Goal: Book appointment/travel/reservation

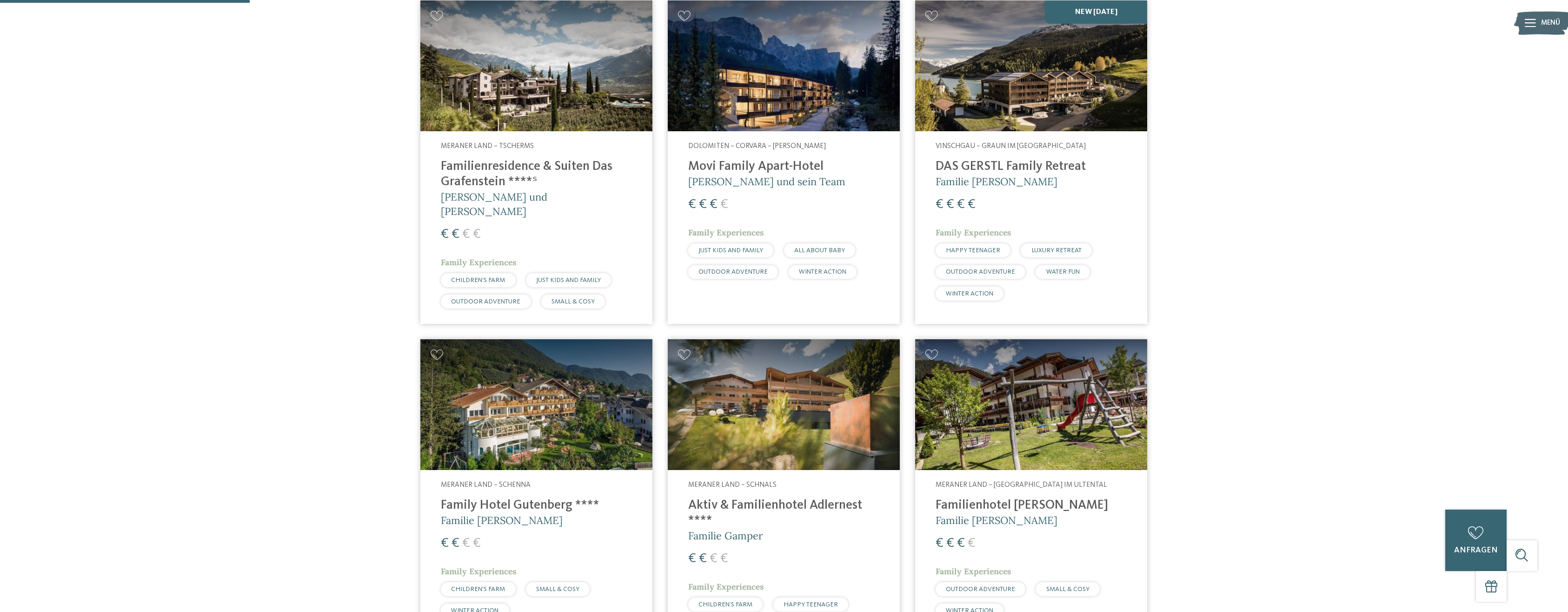
scroll to position [522, 0]
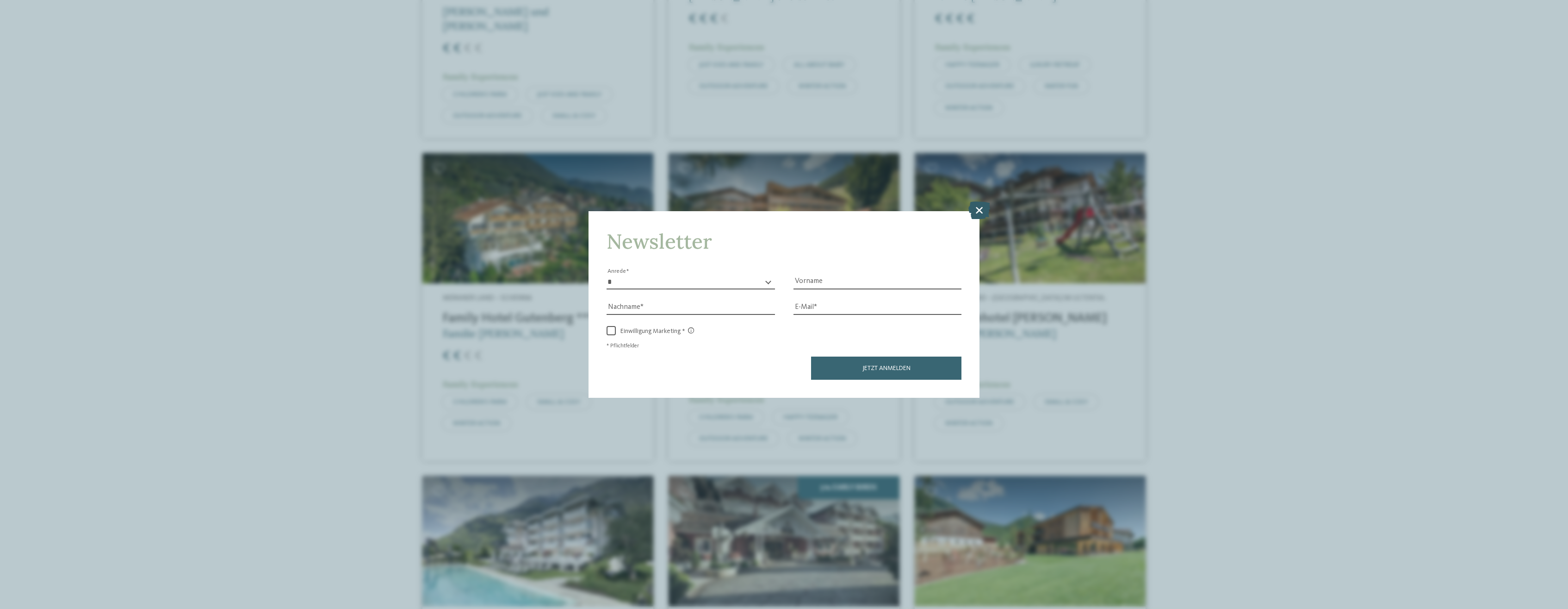
click at [981, 213] on icon at bounding box center [979, 210] width 22 height 18
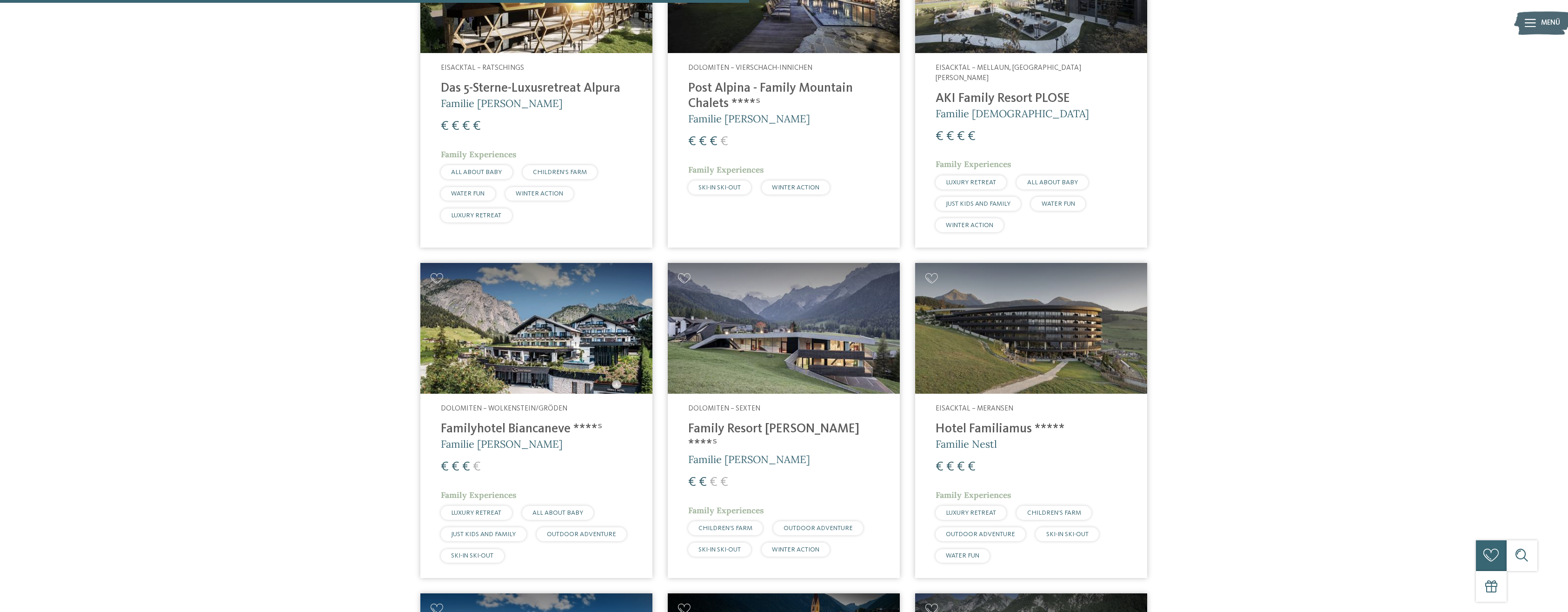
scroll to position [1566, 0]
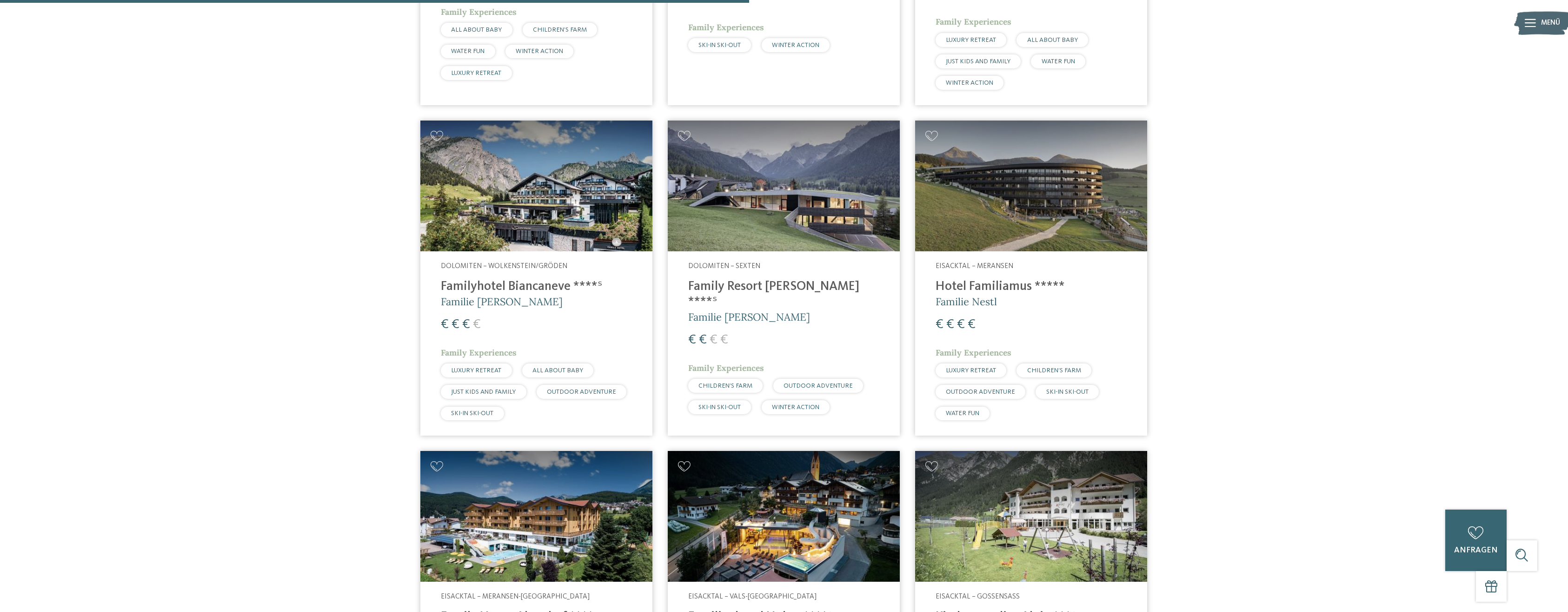
click at [997, 279] on h4 "Hotel Familiamus *****" at bounding box center [1031, 286] width 191 height 15
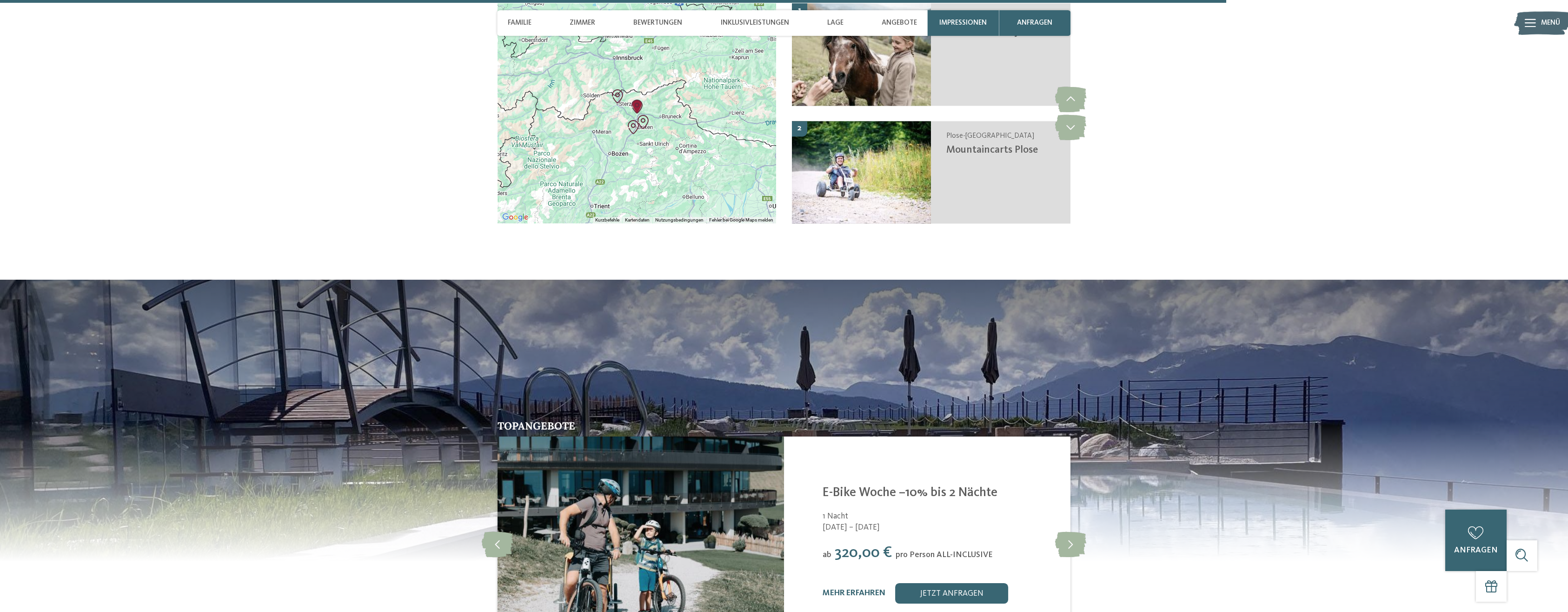
scroll to position [2989, 0]
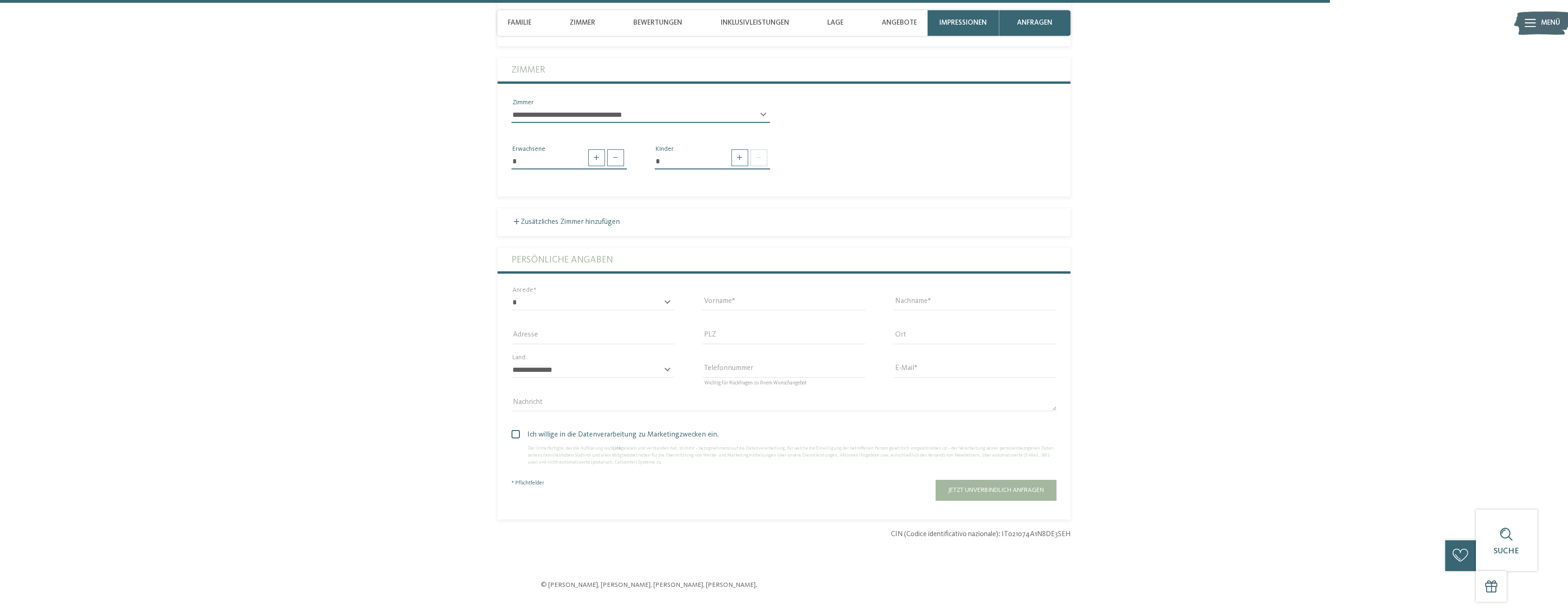
click at [738, 23] on span "Inklusivleistungen" at bounding box center [755, 23] width 69 height 9
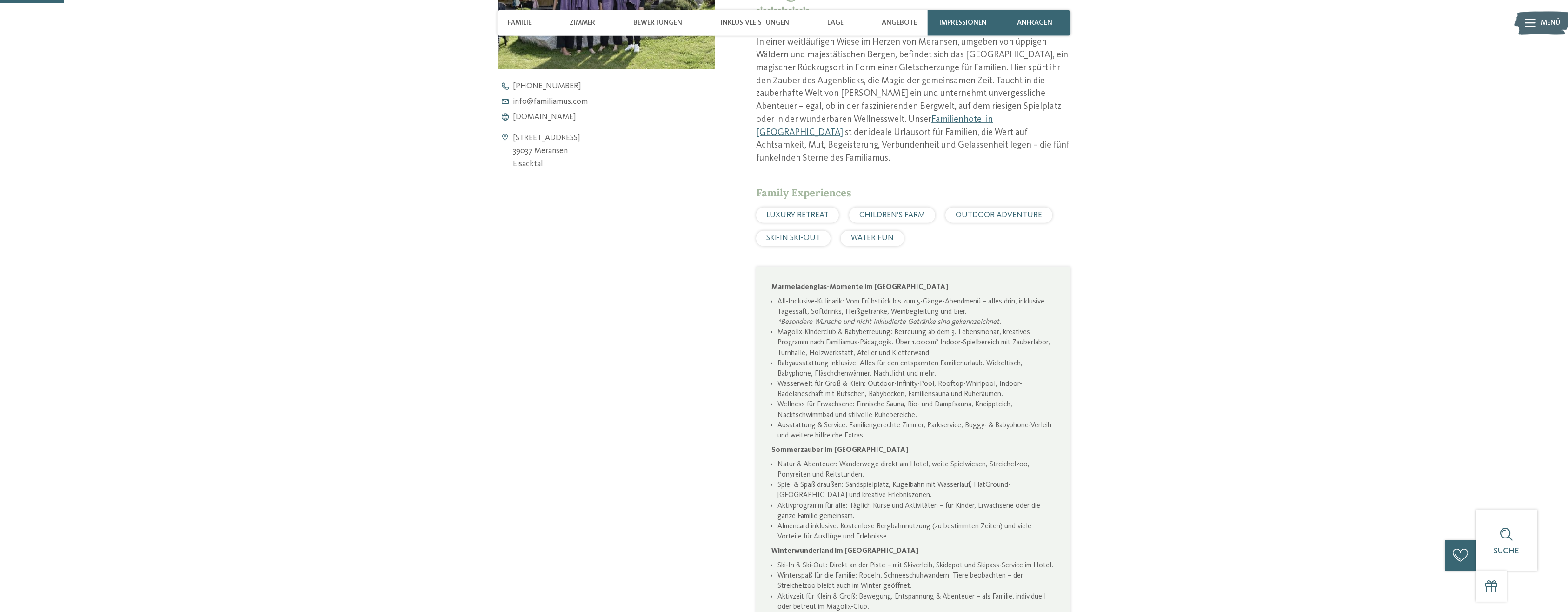
scroll to position [0, 0]
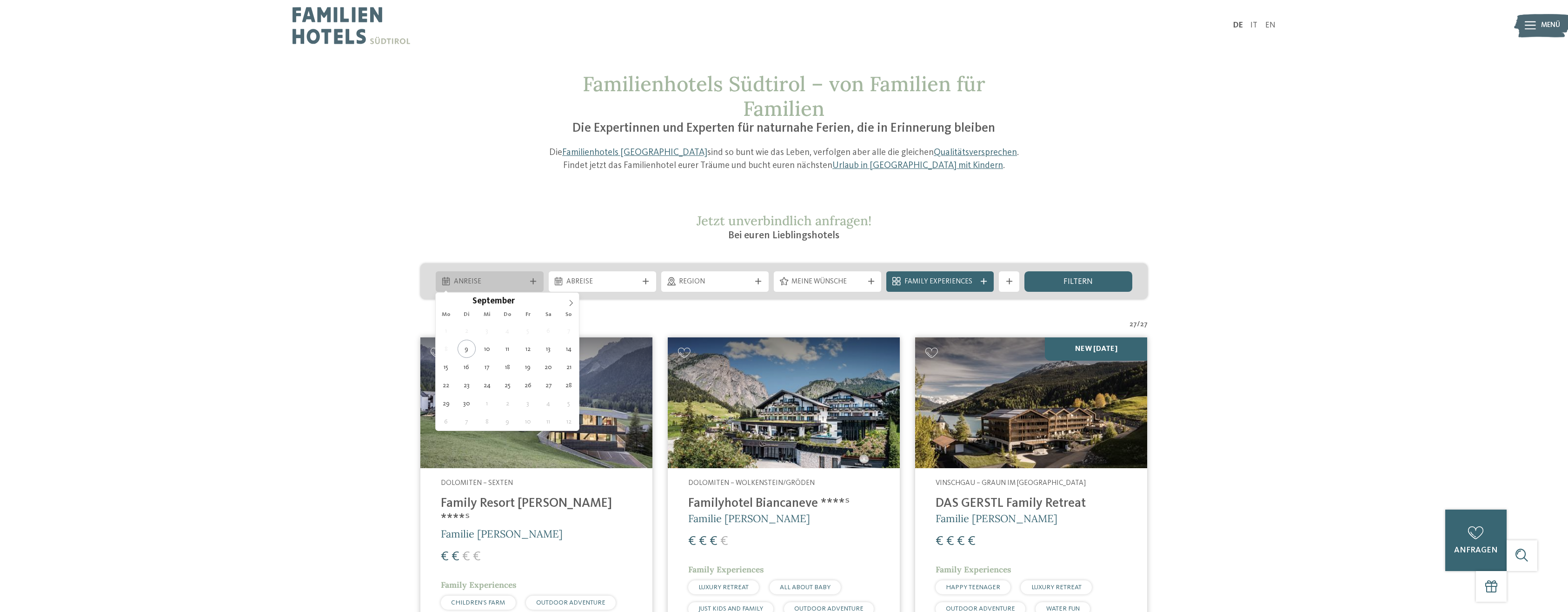
click at [530, 280] on icon at bounding box center [533, 282] width 6 height 6
click at [569, 303] on icon at bounding box center [571, 303] width 7 height 7
type input "****"
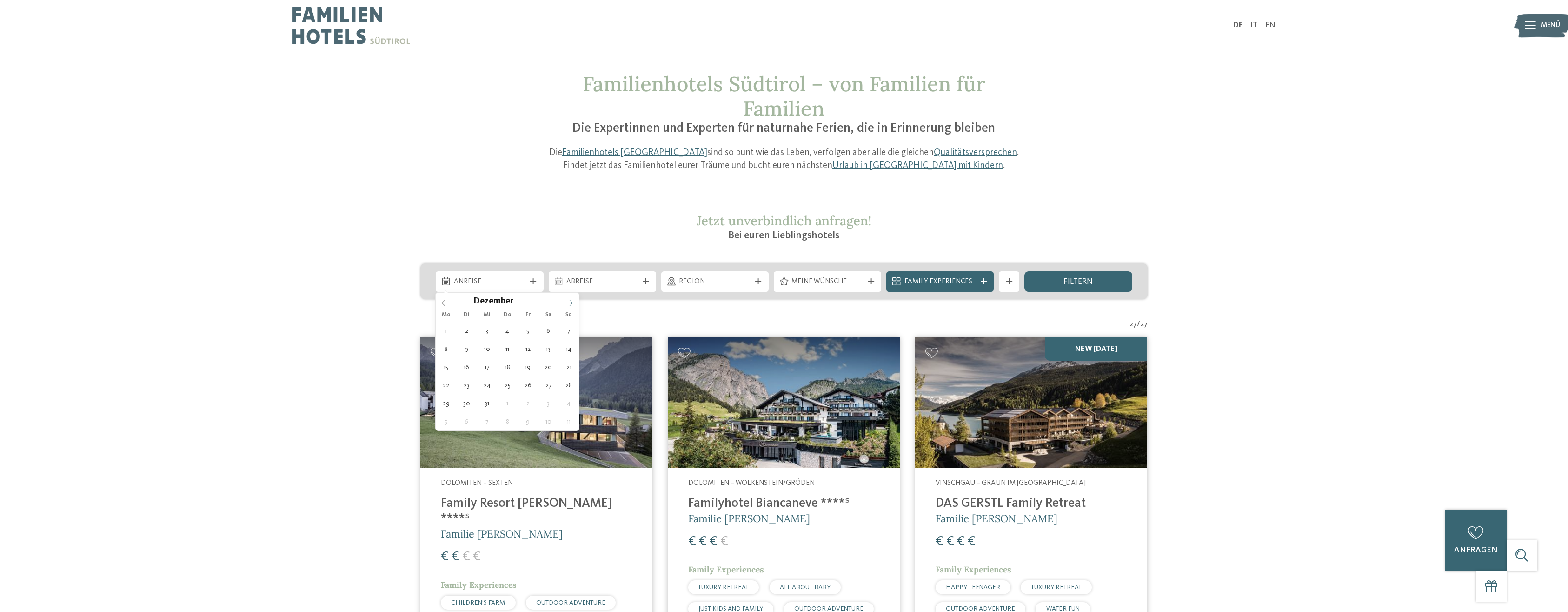
click at [568, 303] on icon at bounding box center [571, 303] width 7 height 7
type div "22.02.2026"
type input "****"
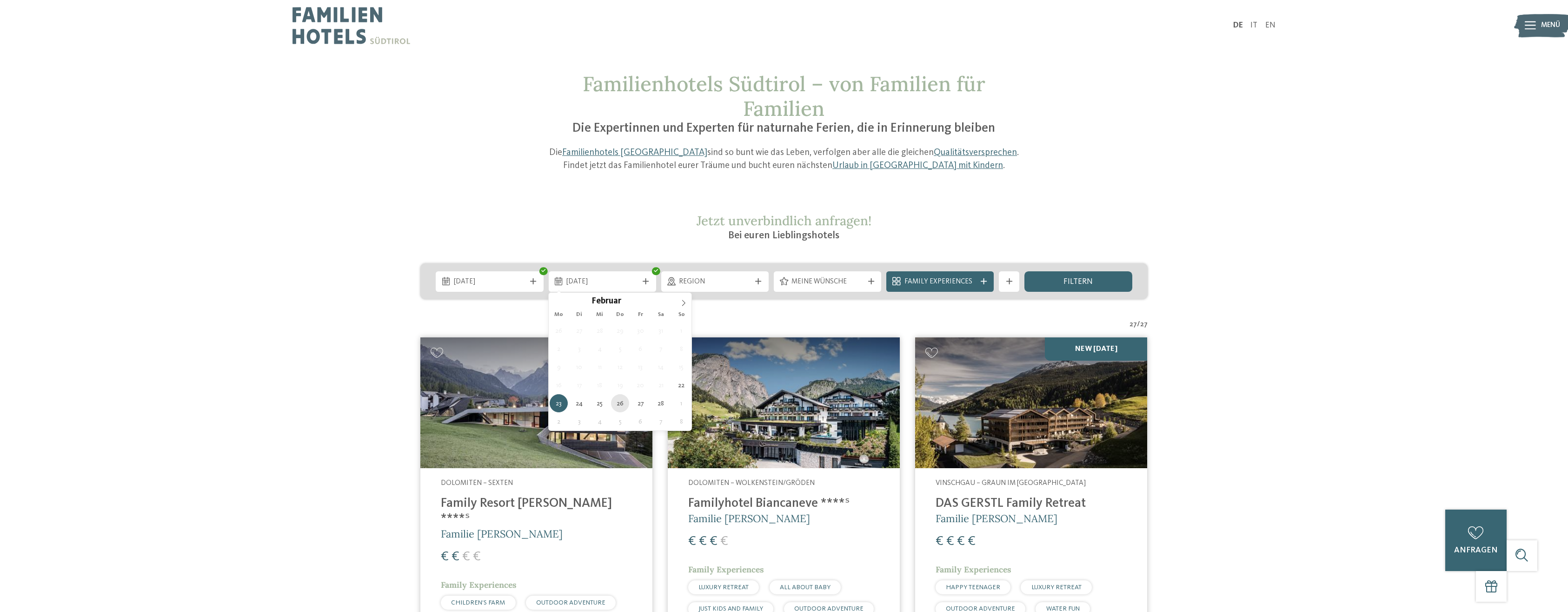
type div "26.02.2026"
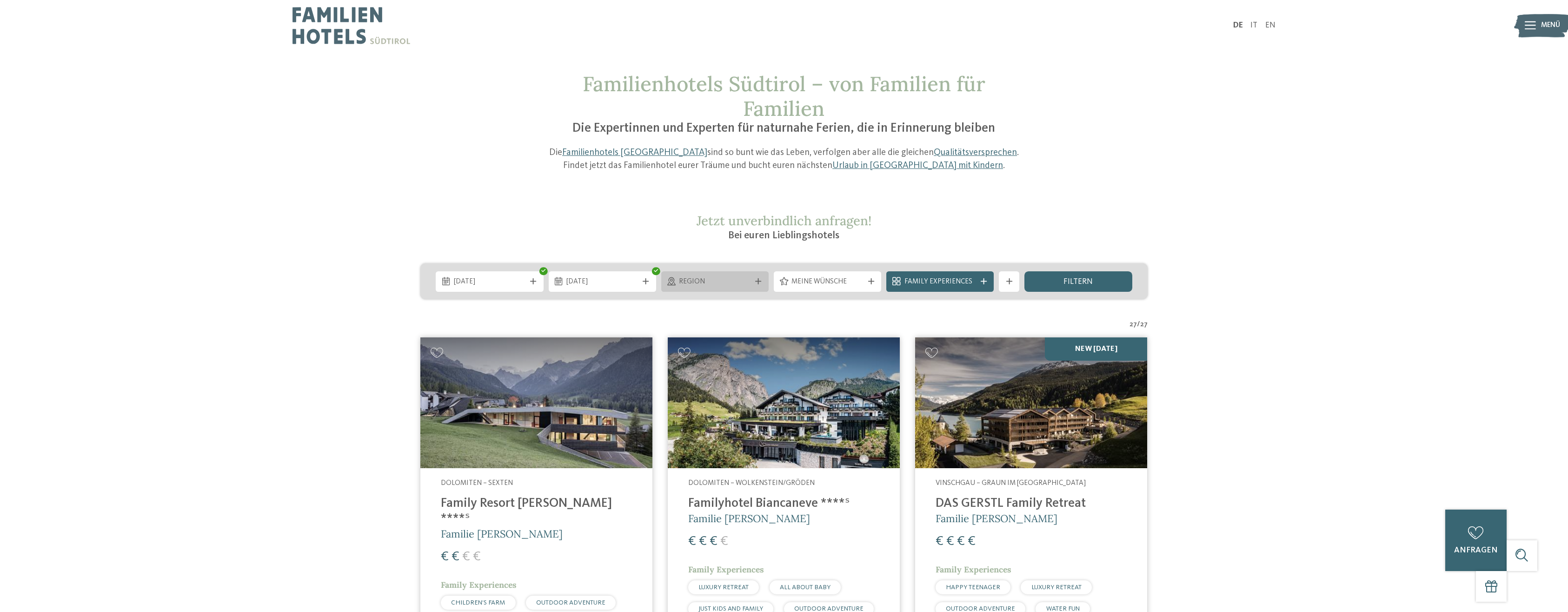
click at [761, 277] on div "Region" at bounding box center [715, 281] width 108 height 20
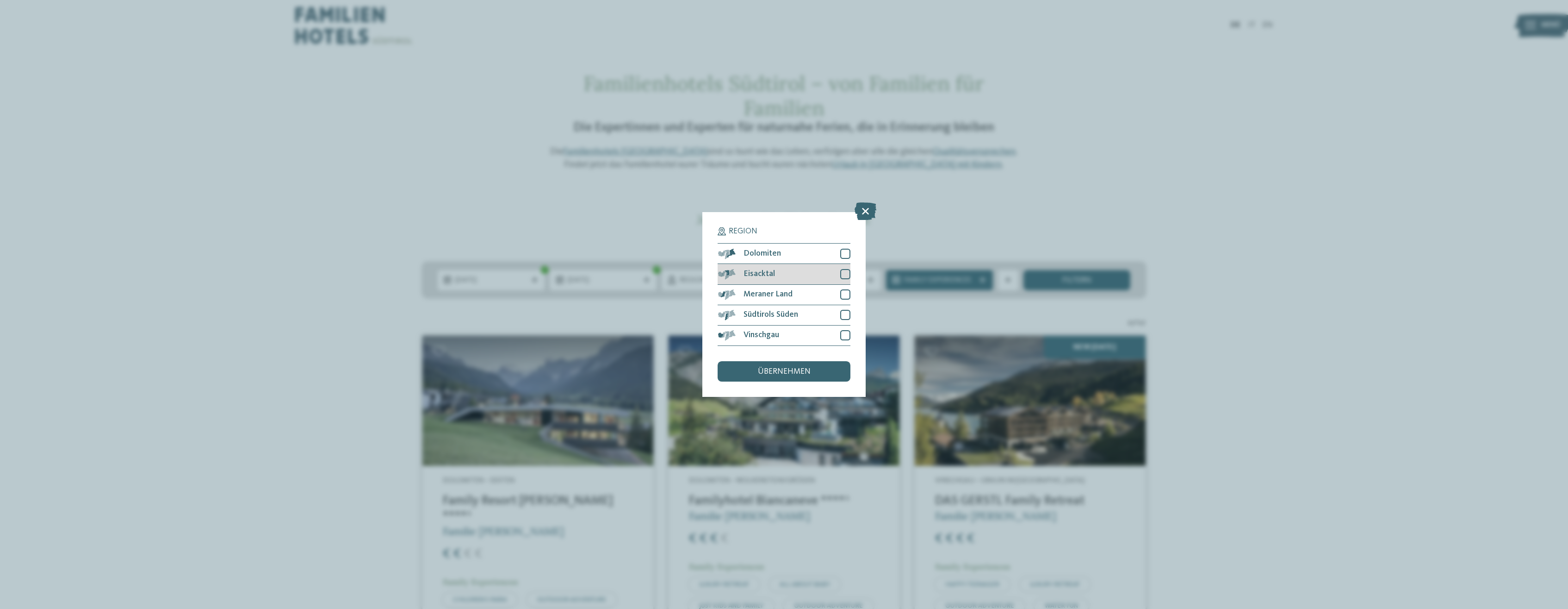
click at [751, 278] on div "Eisacktal" at bounding box center [783, 273] width 132 height 20
click at [844, 274] on icon at bounding box center [845, 274] width 7 height 6
click at [845, 271] on div at bounding box center [845, 274] width 10 height 10
click at [864, 206] on icon at bounding box center [866, 211] width 22 height 18
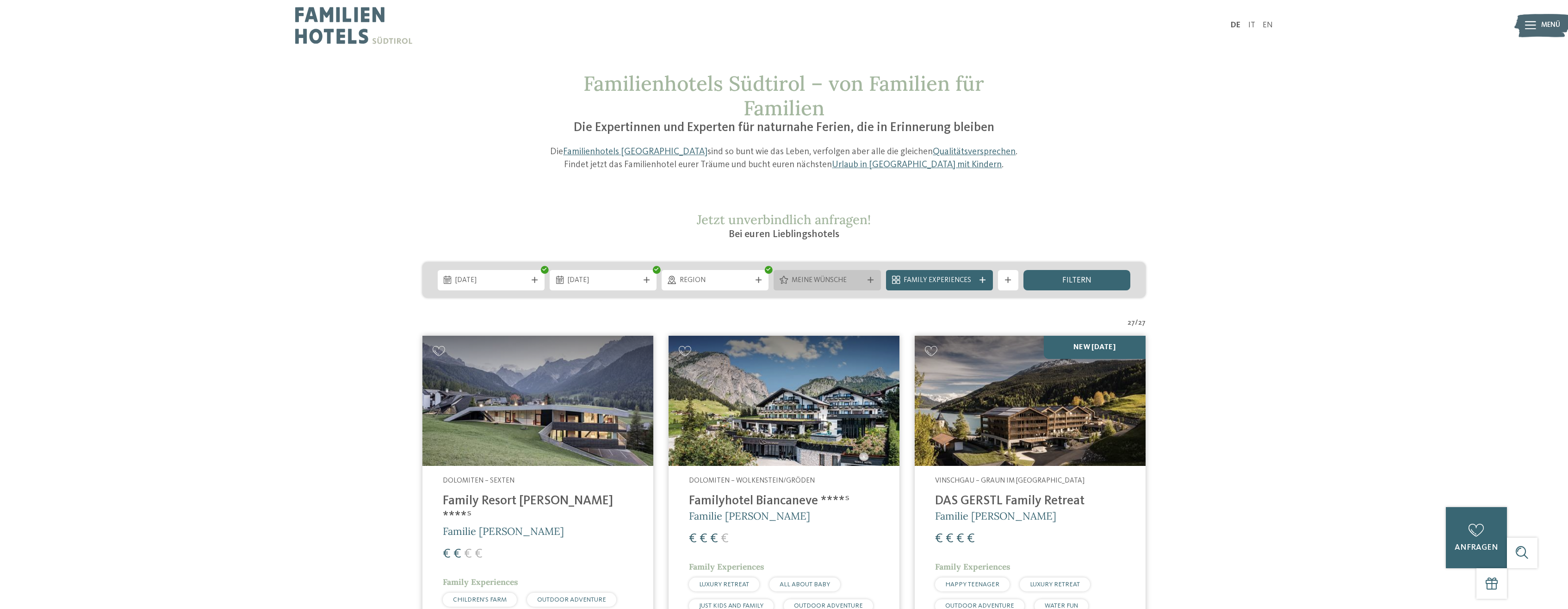
click at [845, 270] on div "Meine Wünsche" at bounding box center [827, 280] width 107 height 20
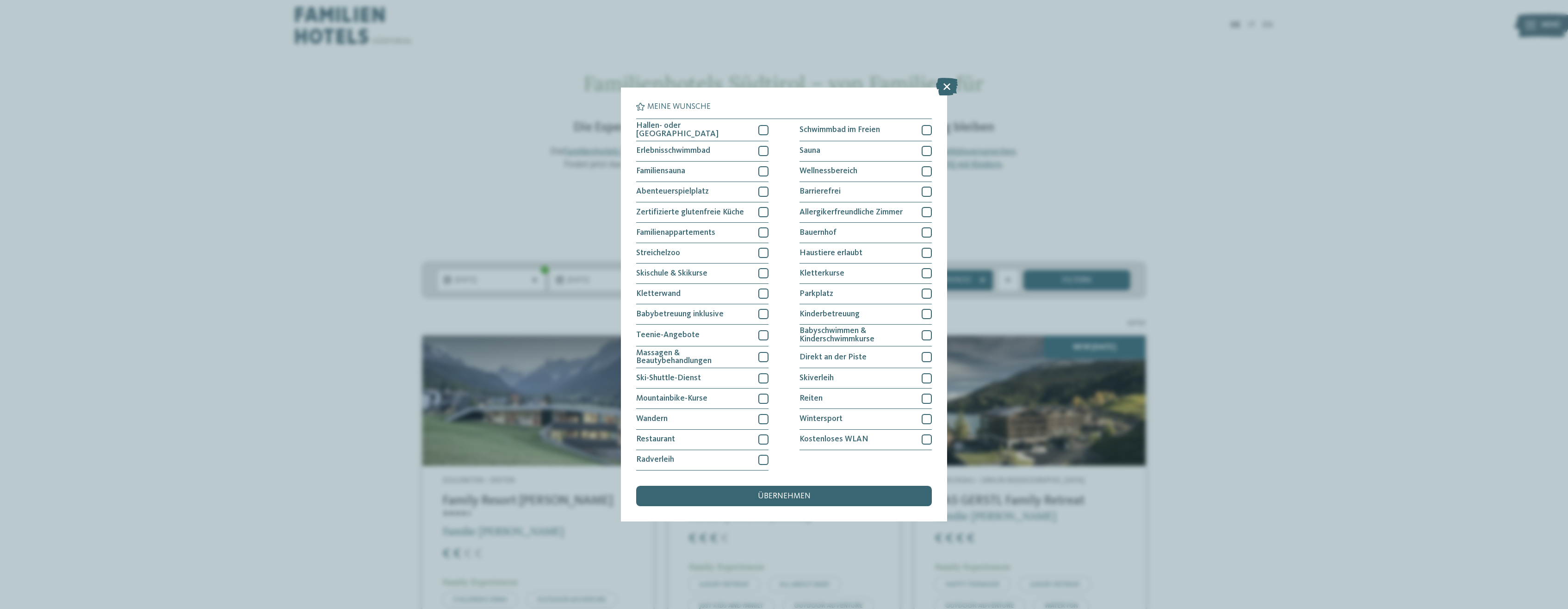
click at [866, 276] on div "Kletterkurse" at bounding box center [865, 273] width 132 height 20
click at [761, 376] on div at bounding box center [763, 378] width 10 height 10
click at [763, 376] on icon at bounding box center [763, 378] width 7 height 6
click at [926, 269] on div at bounding box center [926, 273] width 10 height 10
click at [929, 253] on div at bounding box center [926, 253] width 10 height 10
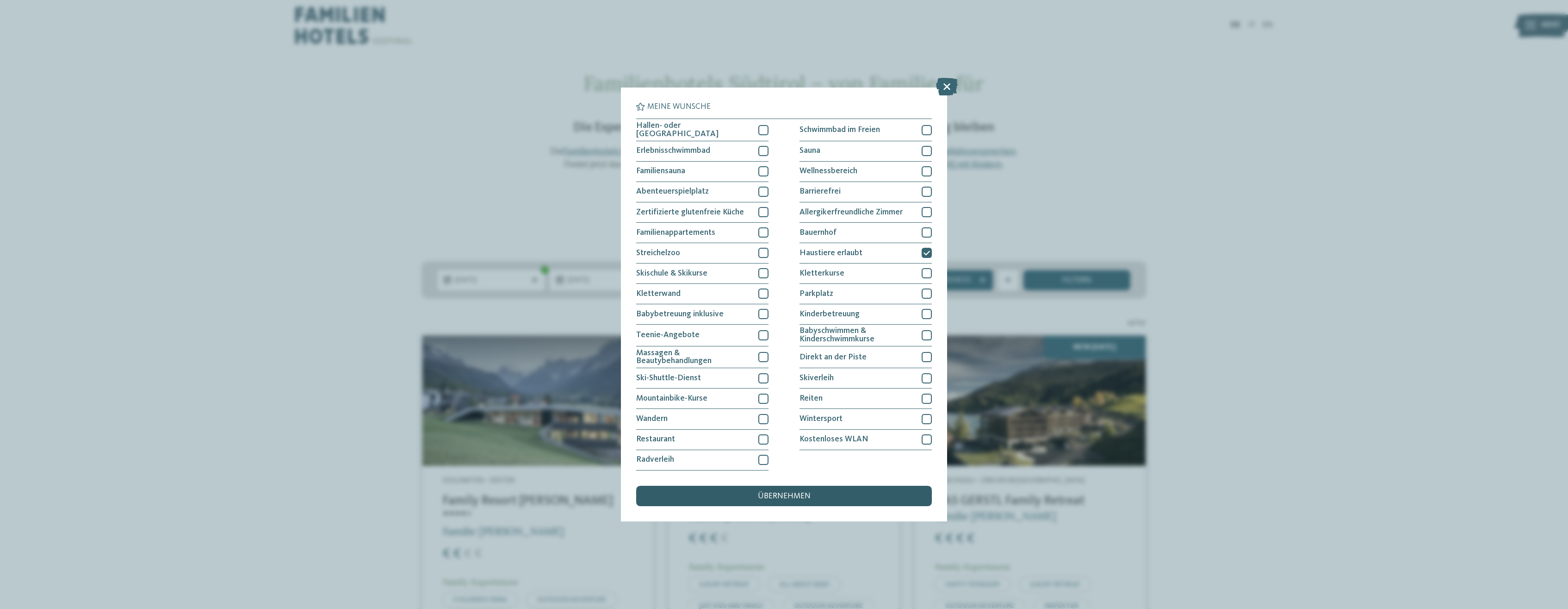
click at [769, 495] on span "übernehmen" at bounding box center [784, 496] width 53 height 9
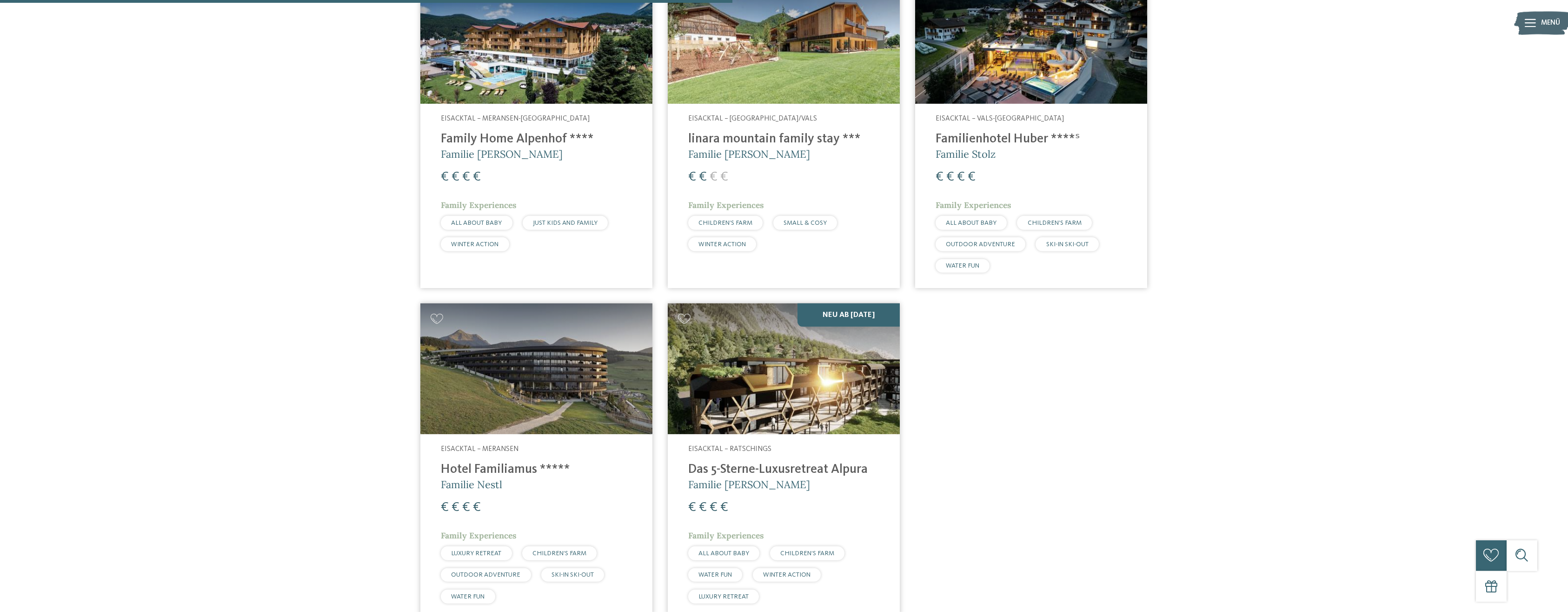
scroll to position [531, 0]
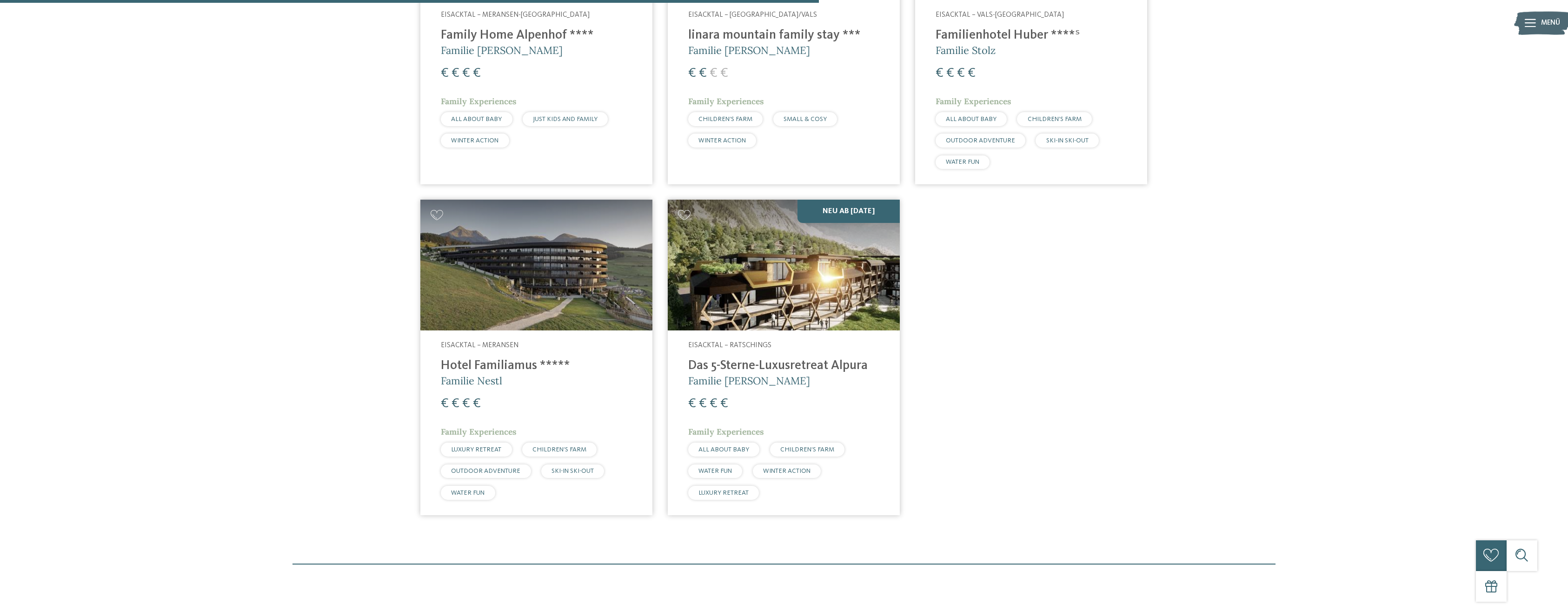
click at [490, 363] on h4 "Hotel Familiamus *****" at bounding box center [537, 365] width 191 height 15
